Goal: Navigation & Orientation: Find specific page/section

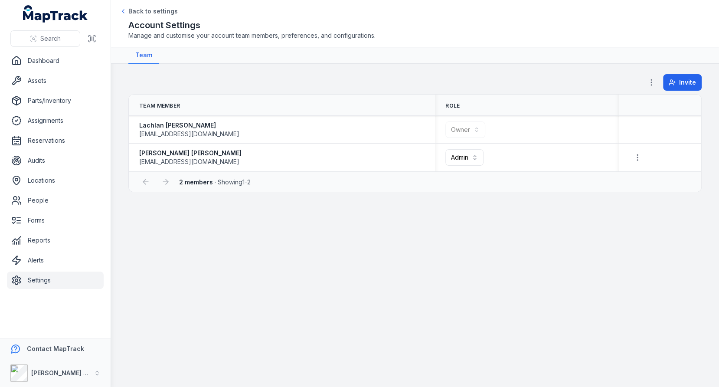
click at [307, 317] on main "**********" at bounding box center [415, 225] width 608 height 323
click at [71, 86] on link "Assets" at bounding box center [55, 80] width 97 height 17
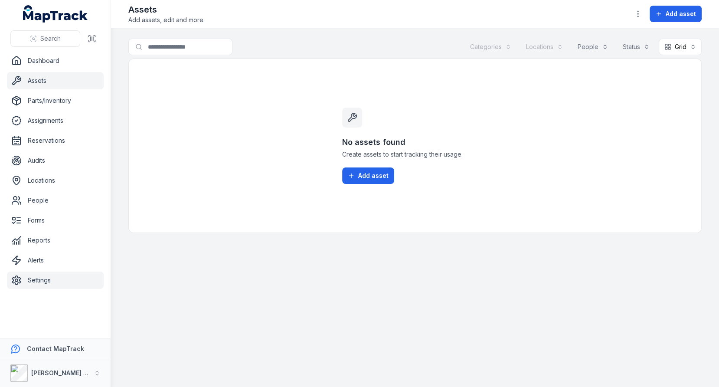
click at [62, 276] on link "Settings" at bounding box center [55, 279] width 97 height 17
click at [242, 236] on main "Search for assets Categories Locations People Status Grid **** No assets found …" at bounding box center [415, 207] width 608 height 359
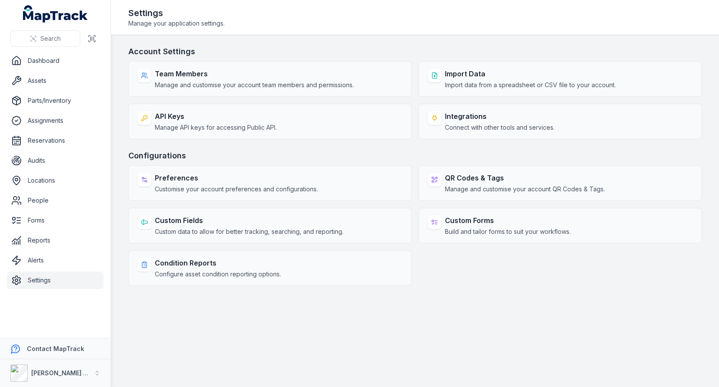
click at [390, 143] on div "Account Settings Team Members Manage and customise your account team members an…" at bounding box center [414, 166] width 573 height 240
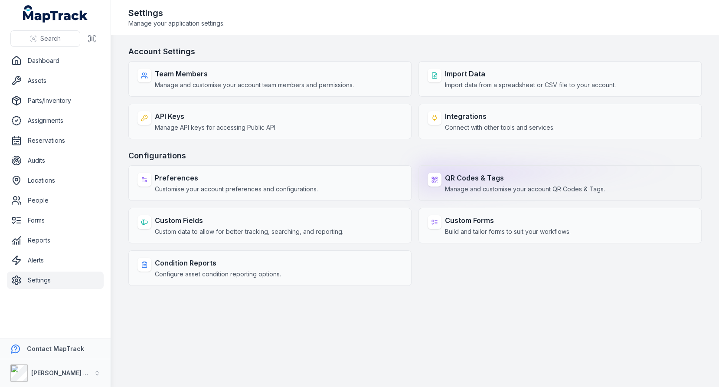
click at [466, 170] on div "QR Codes & Tags Manage and customise your account QR Codes & Tags." at bounding box center [559, 183] width 283 height 36
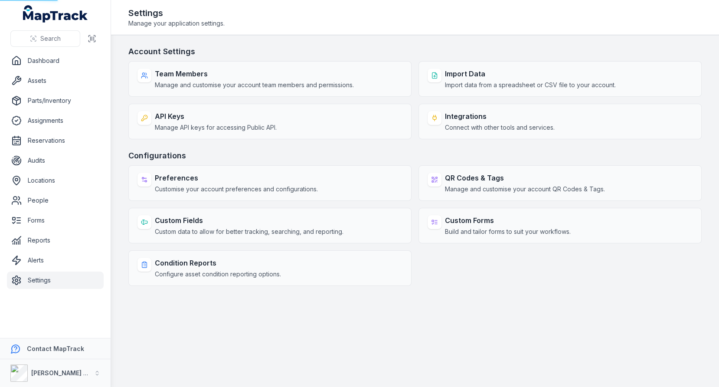
click at [471, 151] on h3 "Configurations" at bounding box center [414, 156] width 573 height 12
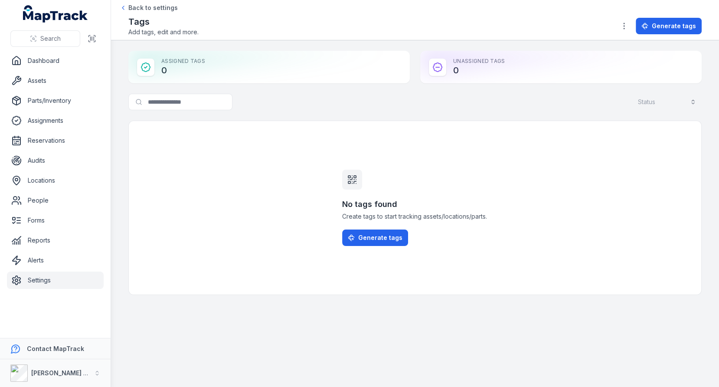
click at [350, 110] on div "Search for tags Status" at bounding box center [414, 104] width 573 height 20
click at [86, 379] on div "[PERSON_NAME] Asset Maintenance" at bounding box center [50, 372] width 80 height 17
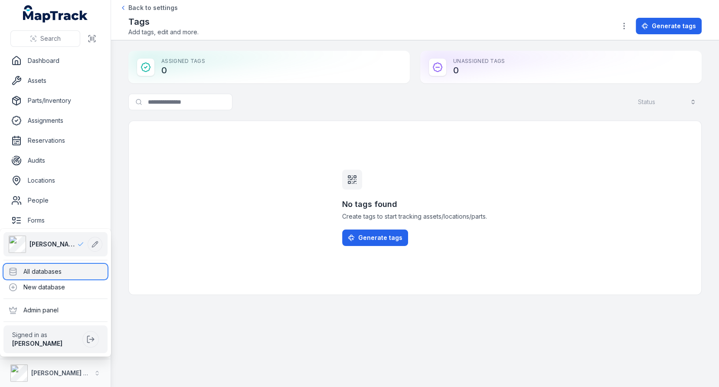
click at [73, 275] on div "All databases" at bounding box center [55, 272] width 104 height 16
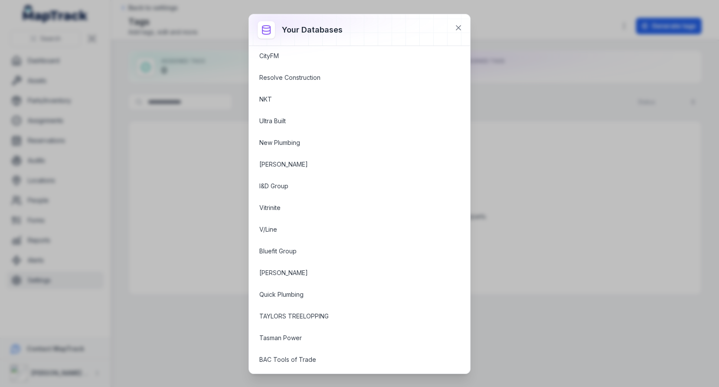
scroll to position [1158, 0]
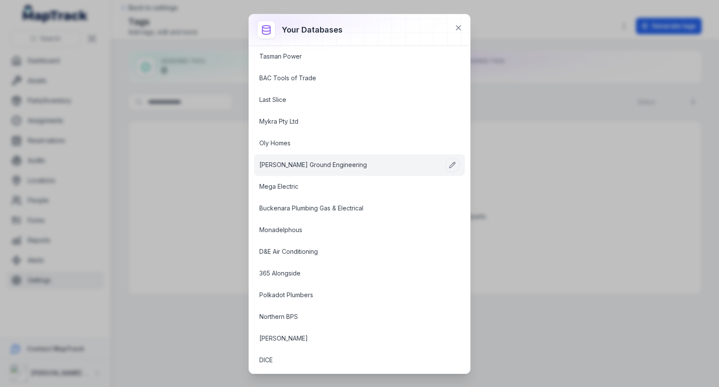
click at [337, 160] on link "[PERSON_NAME] Ground Engineering" at bounding box center [348, 164] width 179 height 9
click at [306, 160] on link "[PERSON_NAME] Ground Engineering" at bounding box center [348, 164] width 179 height 9
